Goal: Use online tool/utility: Use online tool/utility

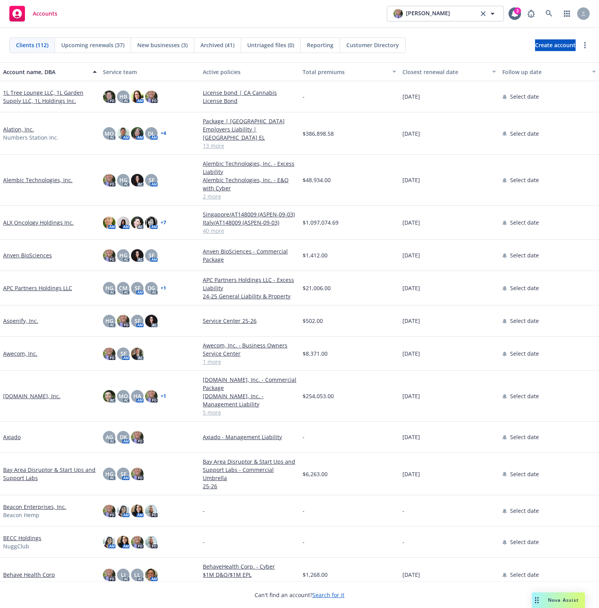
click at [564, 600] on span "Nova Assist" at bounding box center [563, 600] width 31 height 7
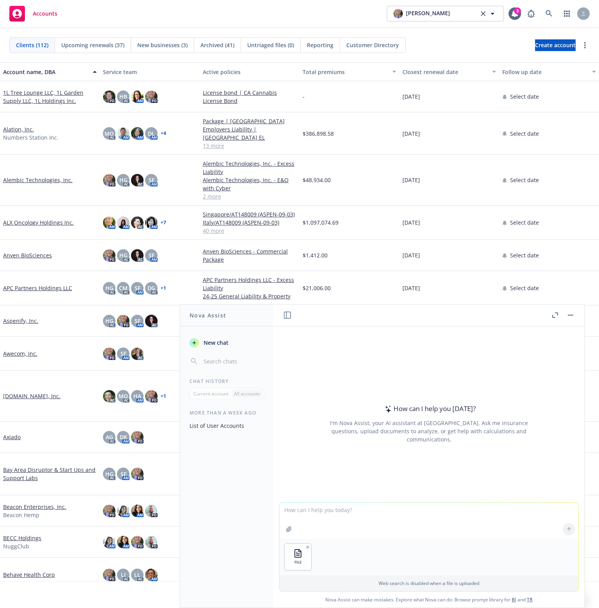
click at [359, 515] on textarea at bounding box center [429, 521] width 299 height 36
paste textarea "analysis on our client list for companies that are involved with National Secur…"
click at [340, 509] on textarea "can you analysis on our client list for companies that are involved with Nation…" at bounding box center [429, 520] width 299 height 37
type textarea "can you analysis on all the clients from list for companies that are involved w…"
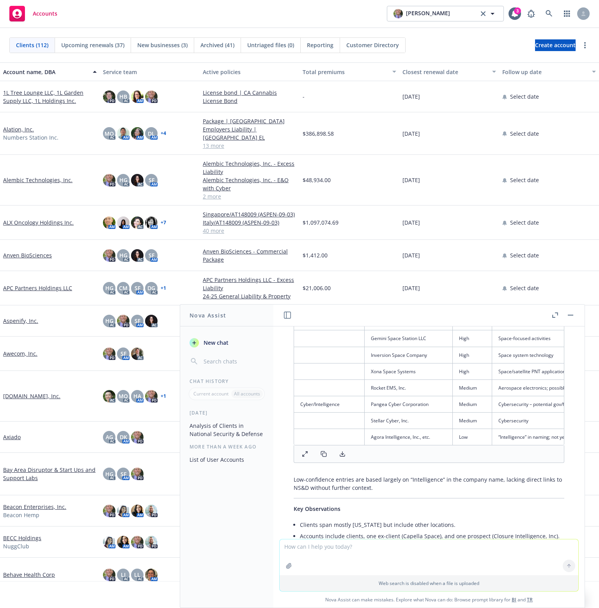
scroll to position [251, 0]
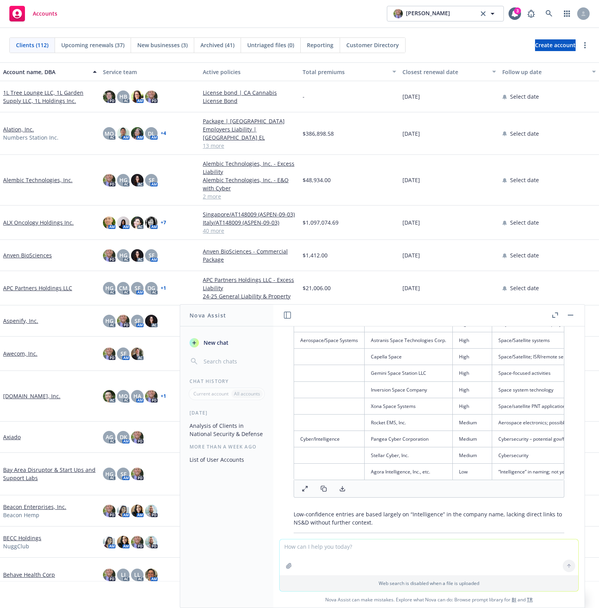
click at [342, 491] on icon at bounding box center [342, 491] width 5 height 2
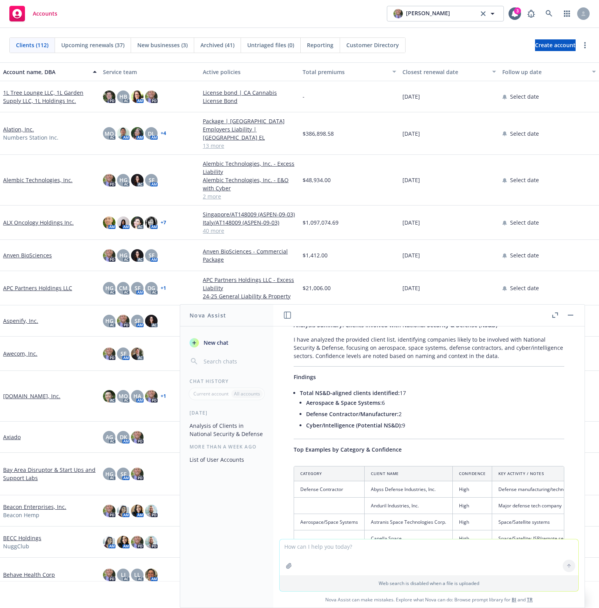
scroll to position [56, 0]
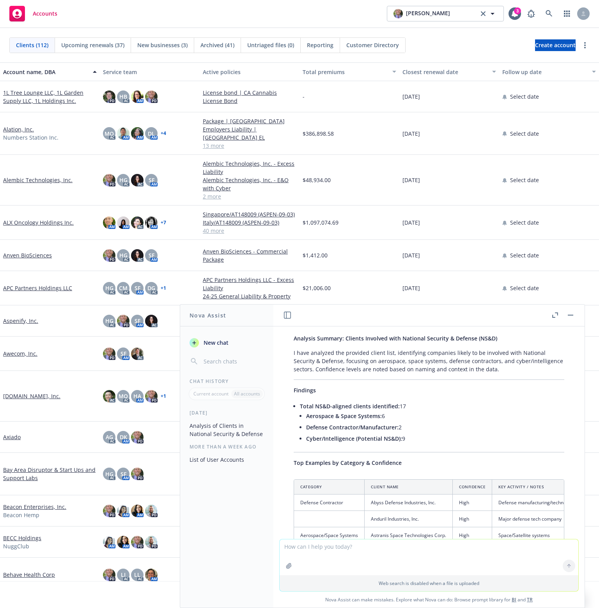
drag, startPoint x: 424, startPoint y: 438, endPoint x: 286, endPoint y: 394, distance: 145.6
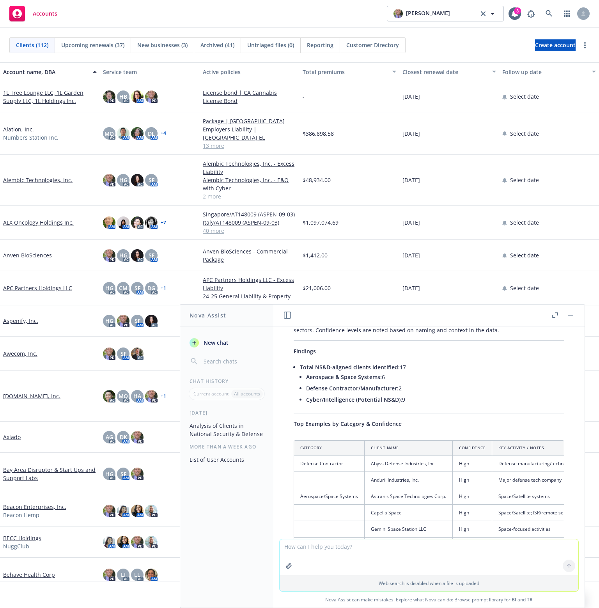
copy div "Findings Total NS&D-aligned clients identified: 17 Aerospace & Space Systems: 6…"
click at [434, 386] on li "Defense Contractor/Manufacturer: 2" at bounding box center [435, 388] width 258 height 11
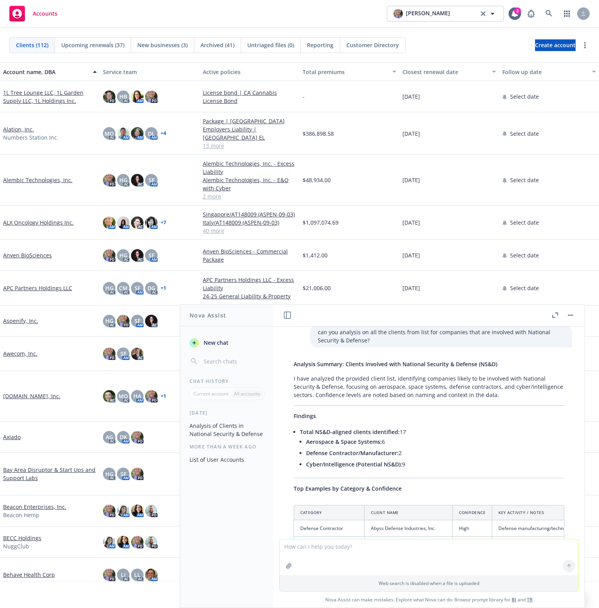
scroll to position [17, 0]
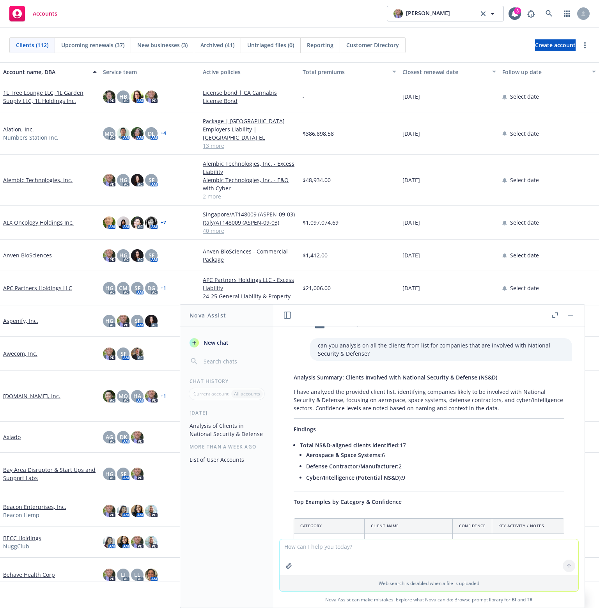
drag, startPoint x: 424, startPoint y: 479, endPoint x: 292, endPoint y: 370, distance: 170.7
copy div "Analysis Summary: Clients Involved with National Security & Defense (NS&D) I ha…"
click at [360, 548] on textarea at bounding box center [429, 557] width 299 height 36
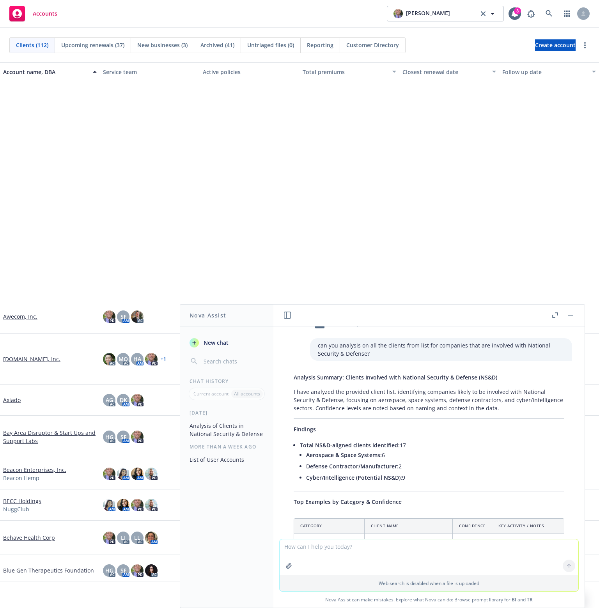
scroll to position [273, 0]
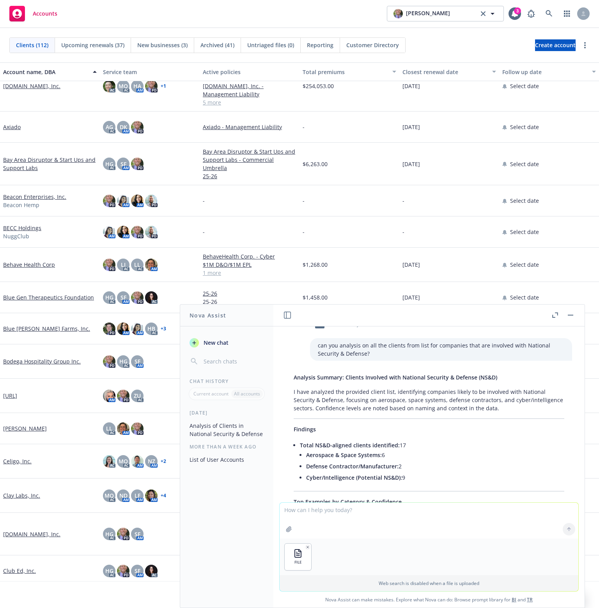
click at [339, 513] on textarea at bounding box center [429, 521] width 299 height 36
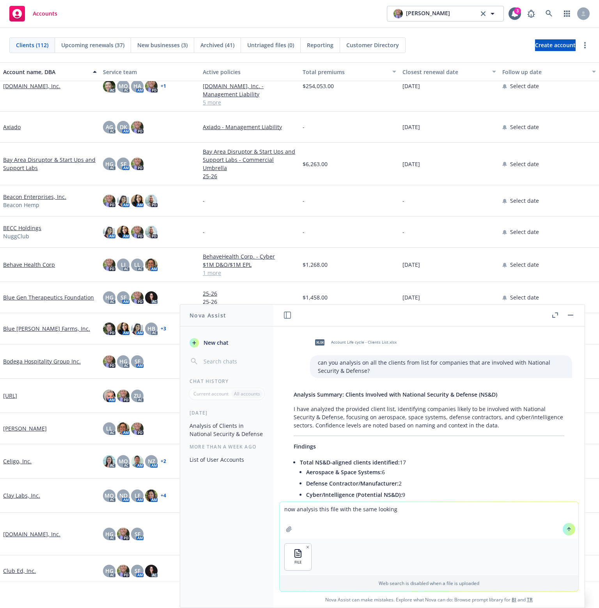
type textarea "now analysis this file with the same looking."
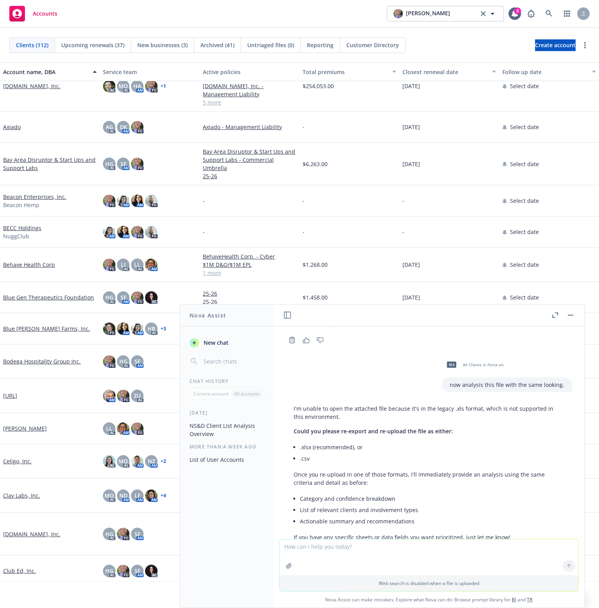
scroll to position [741, 0]
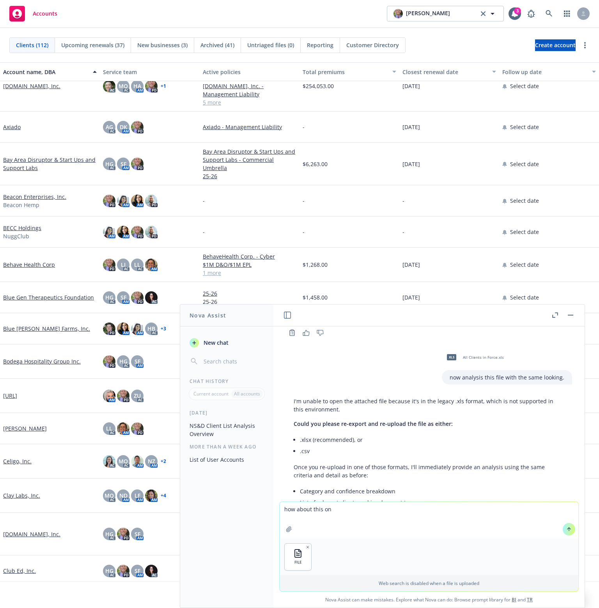
type textarea "how about this one"
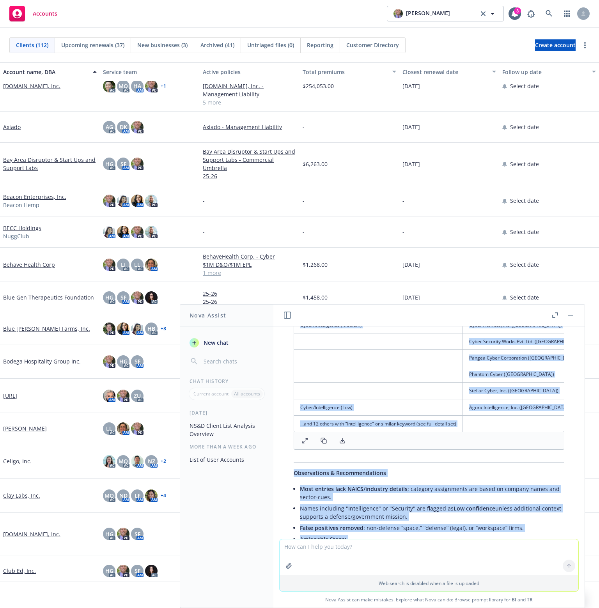
scroll to position [1437, 0]
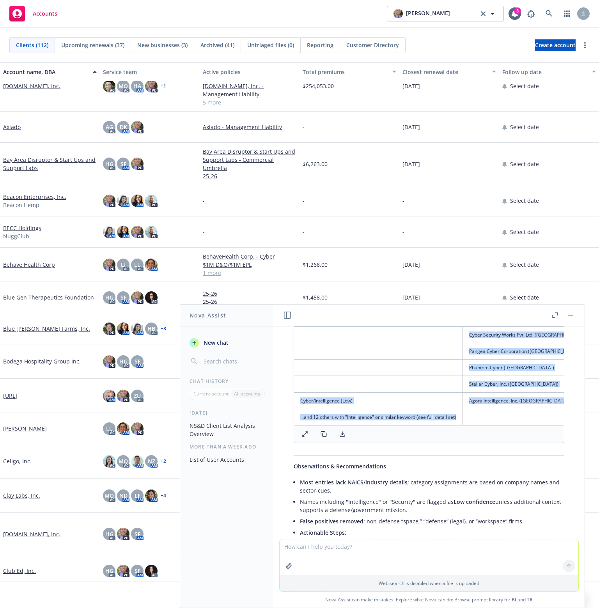
drag, startPoint x: 292, startPoint y: 402, endPoint x: 411, endPoint y: 449, distance: 128.1
click at [411, 449] on div "NS&D Analysis of New Client File (Salesforce All Clients) I analyzed the newly …" at bounding box center [429, 264] width 286 height 706
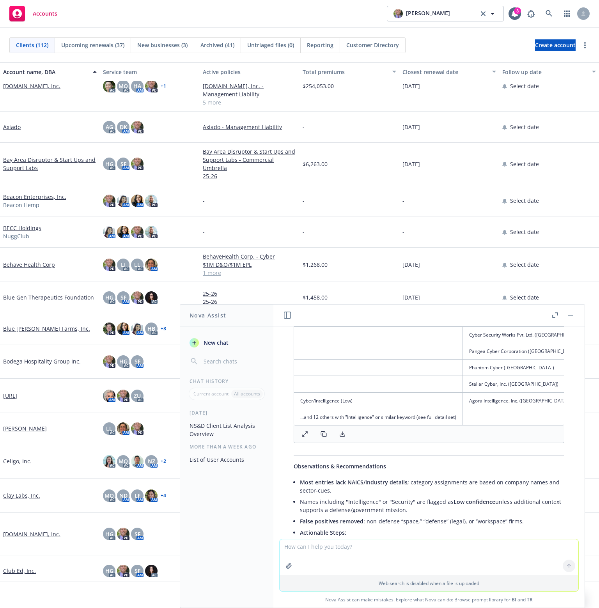
click at [339, 546] on textarea at bounding box center [429, 557] width 299 height 36
type textarea "can you put it into a pdf report"
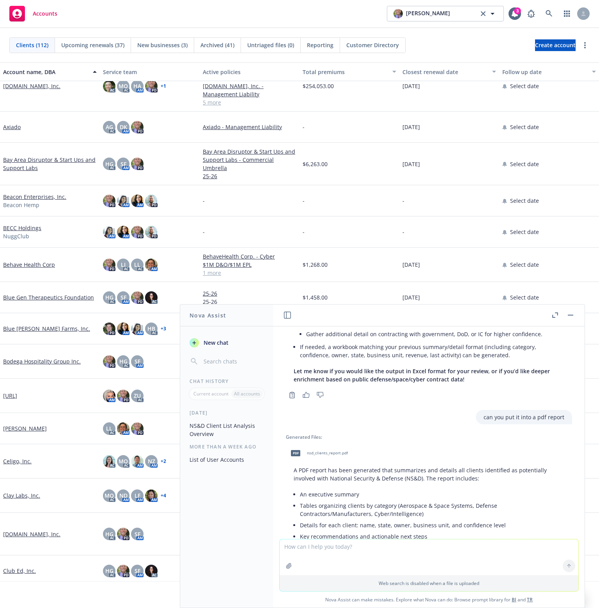
scroll to position [1667, 0]
click at [332, 458] on div "pdf nsd_clients_report.pdf" at bounding box center [318, 454] width 64 height 20
